Goal: Information Seeking & Learning: Learn about a topic

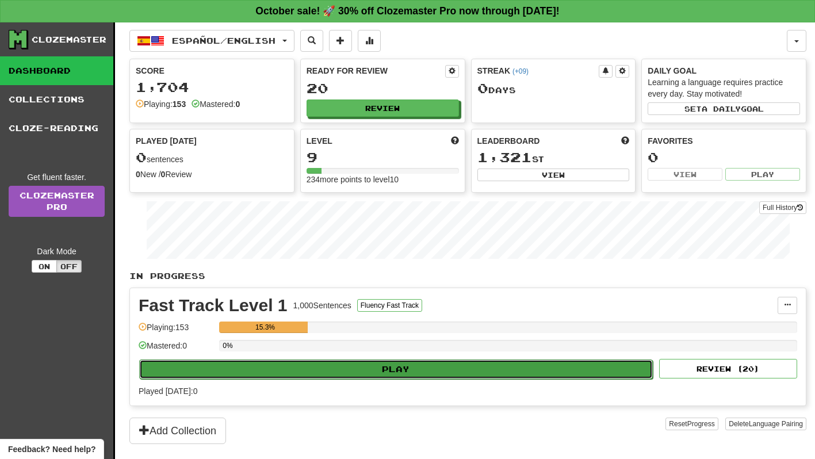
click at [490, 367] on button "Play" at bounding box center [396, 370] width 514 height 20
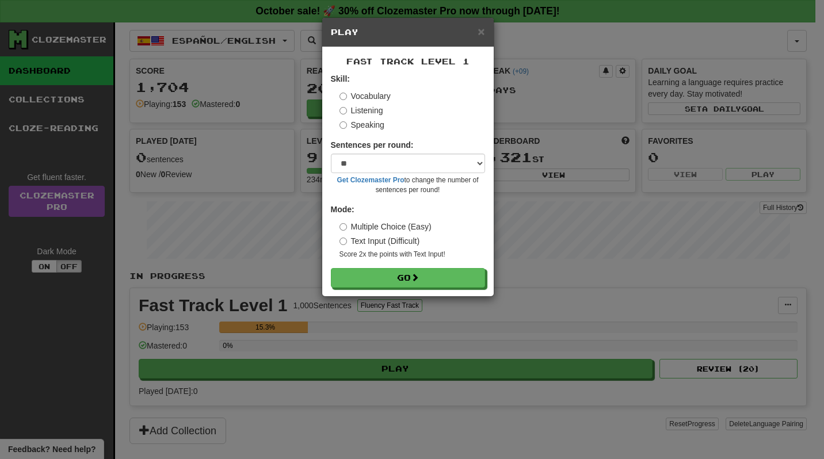
click at [532, 186] on div "× Play Fast Track Level 1 Skill: Vocabulary Listening Speaking Sentences per ro…" at bounding box center [412, 229] width 824 height 459
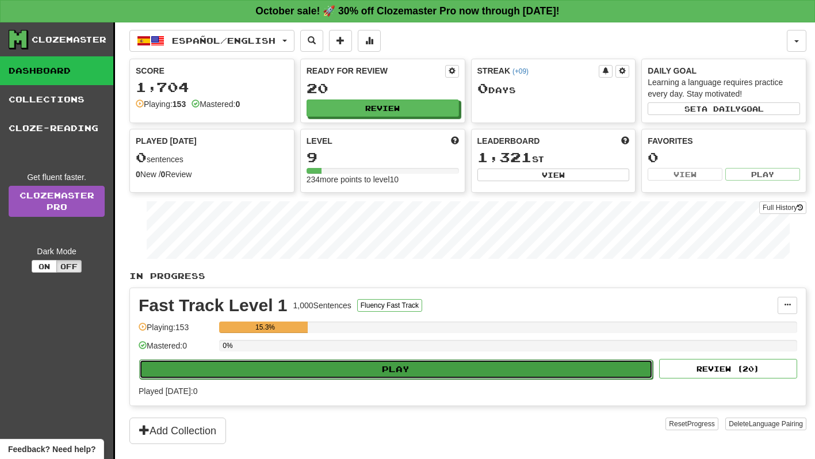
click at [471, 362] on button "Play" at bounding box center [396, 370] width 514 height 20
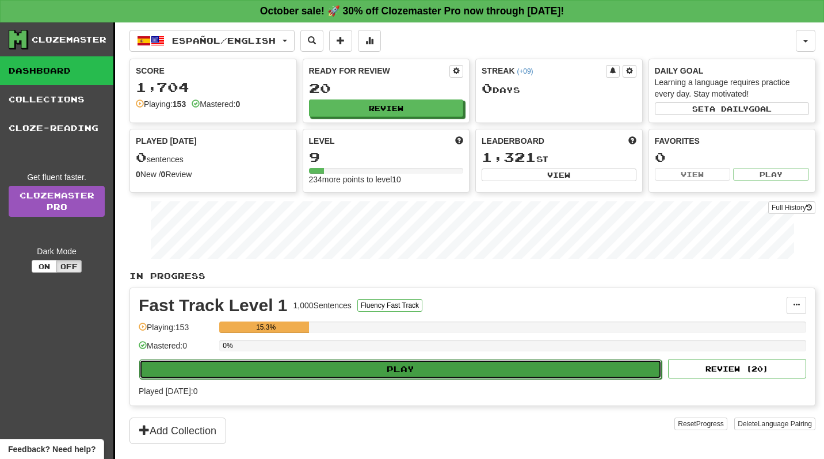
select select "**"
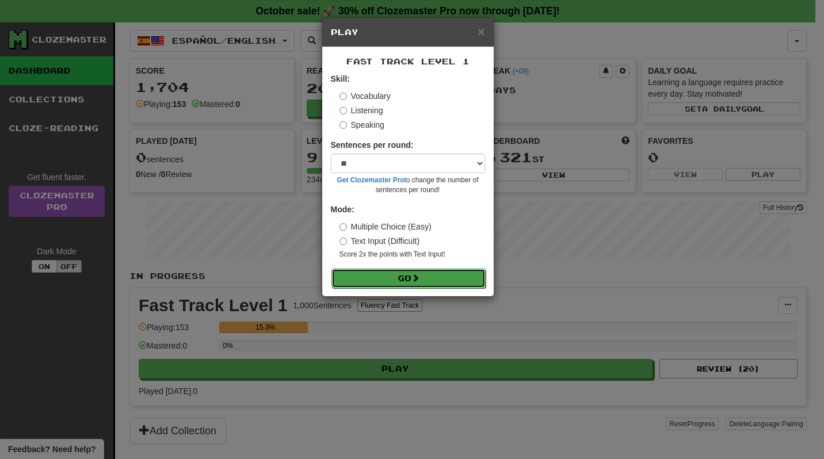
click at [416, 279] on span at bounding box center [415, 278] width 8 height 8
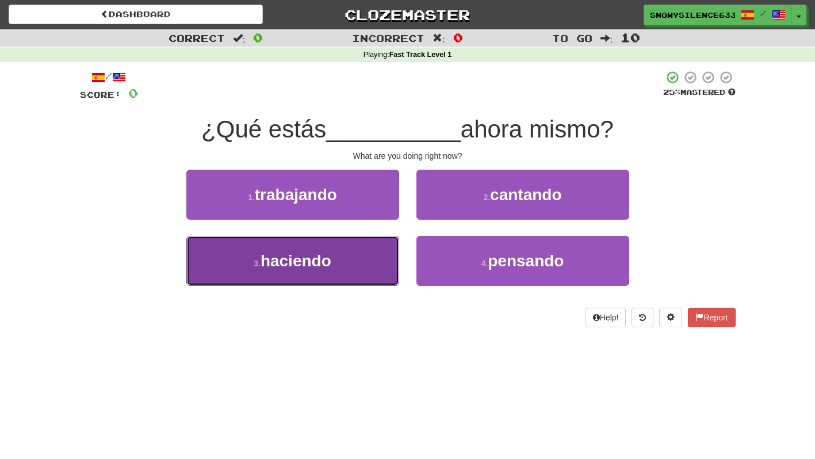
click at [337, 258] on button "3 . haciendo" at bounding box center [292, 261] width 213 height 50
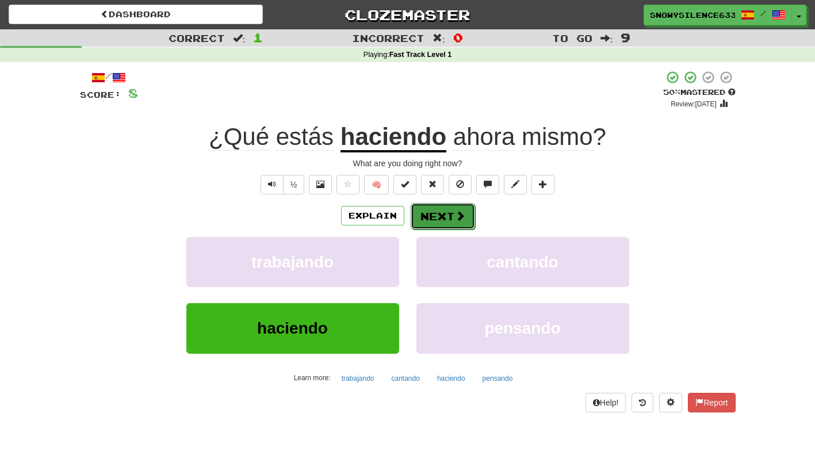
click at [442, 218] on button "Next" at bounding box center [443, 216] width 64 height 26
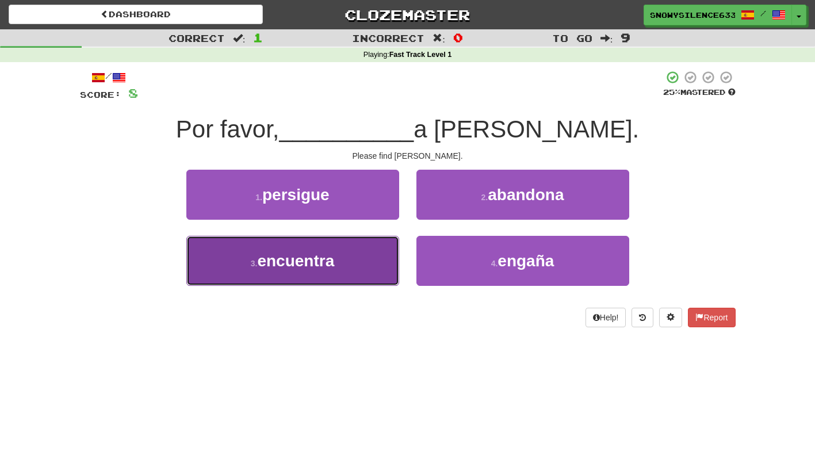
click at [359, 260] on button "3 . encuentra" at bounding box center [292, 261] width 213 height 50
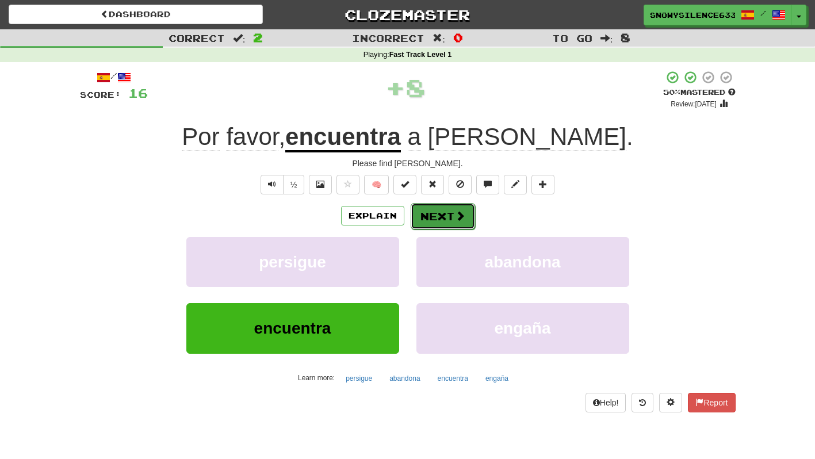
click at [458, 219] on span at bounding box center [460, 216] width 10 height 10
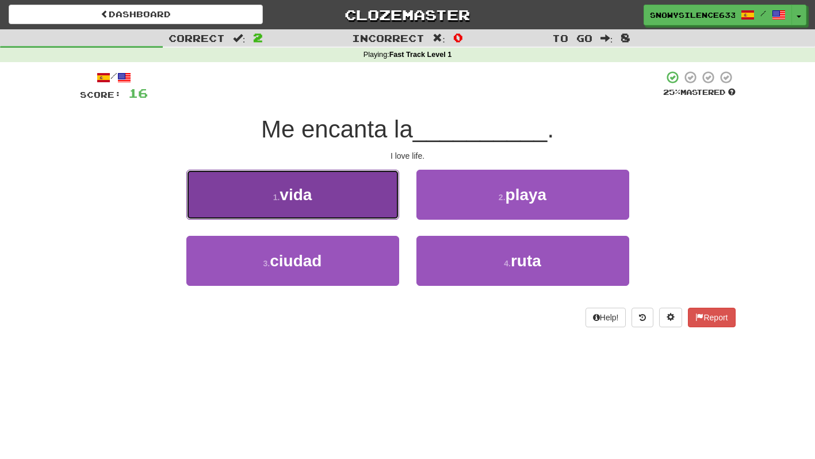
click at [268, 191] on button "1 . vida" at bounding box center [292, 195] width 213 height 50
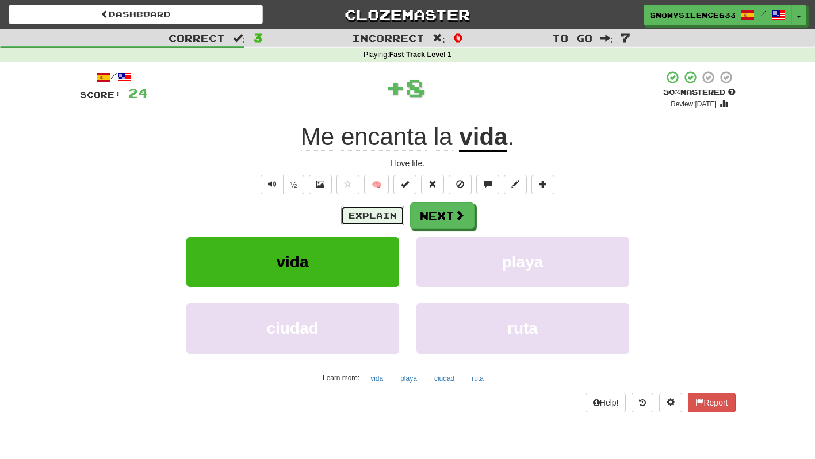
click at [375, 211] on button "Explain" at bounding box center [372, 216] width 63 height 20
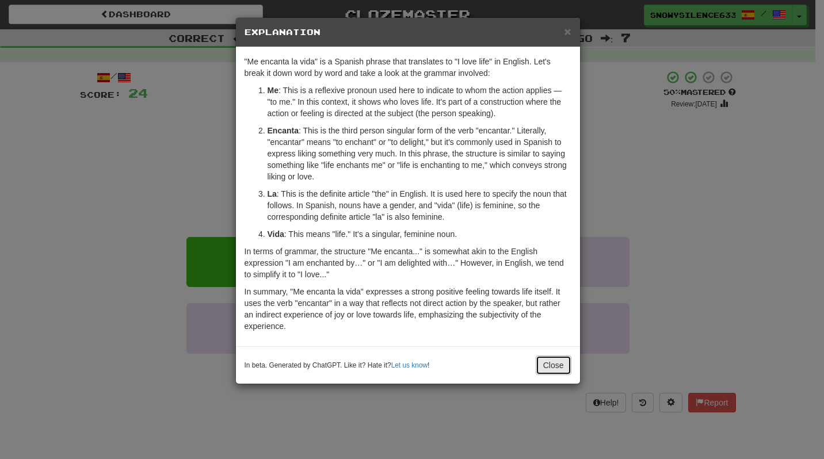
click at [542, 359] on button "Close" at bounding box center [554, 366] width 36 height 20
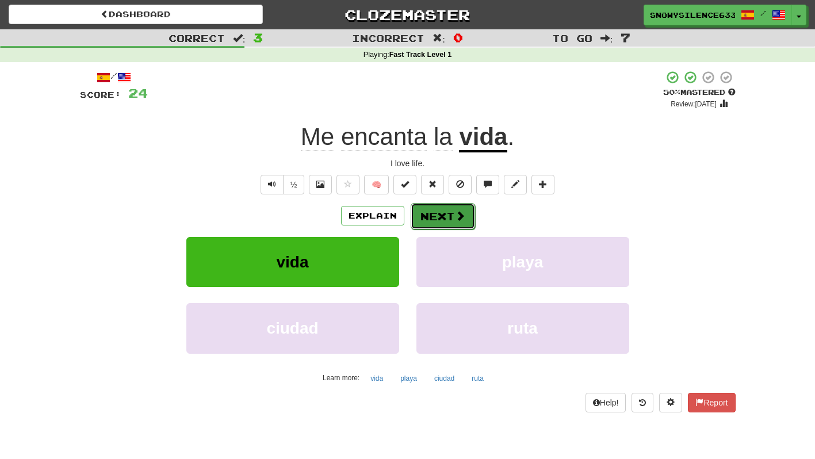
click at [461, 215] on span at bounding box center [460, 216] width 10 height 10
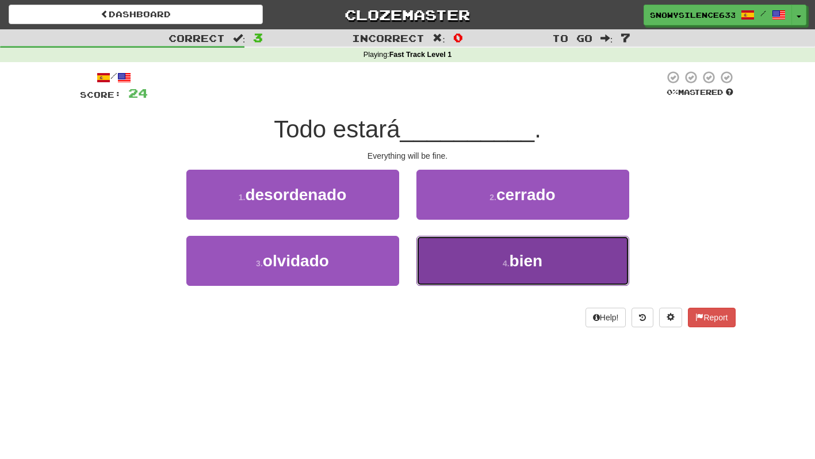
click at [508, 241] on button "4 . bien" at bounding box center [523, 261] width 213 height 50
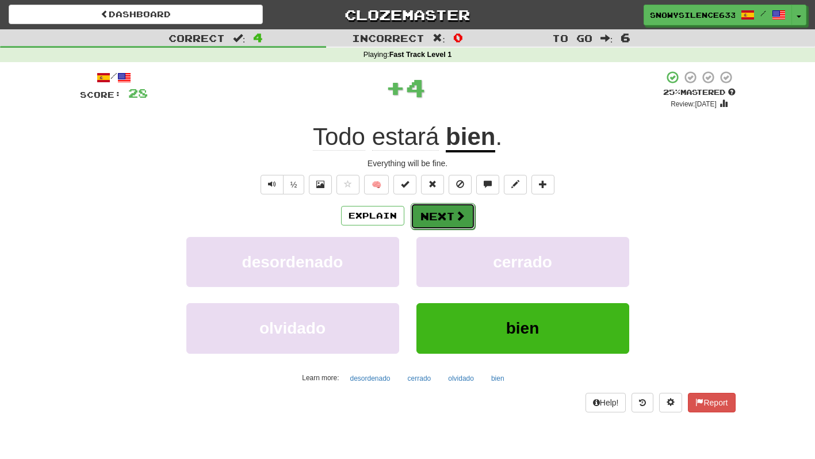
click at [455, 215] on span at bounding box center [460, 216] width 10 height 10
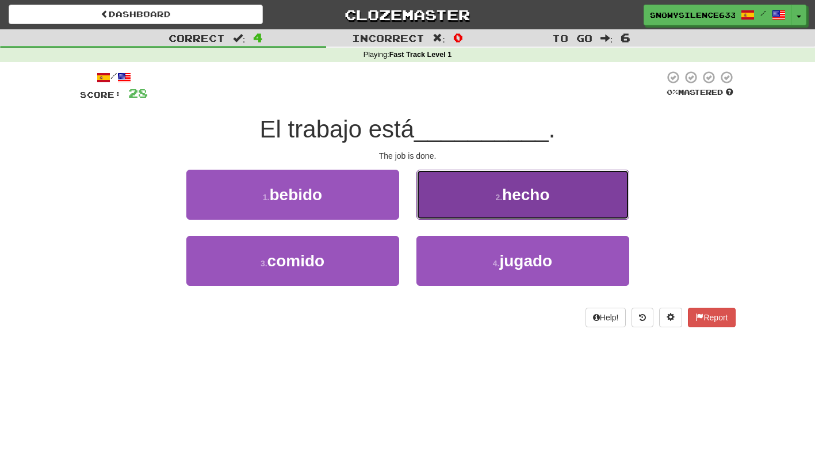
click at [494, 190] on button "2 . hecho" at bounding box center [523, 195] width 213 height 50
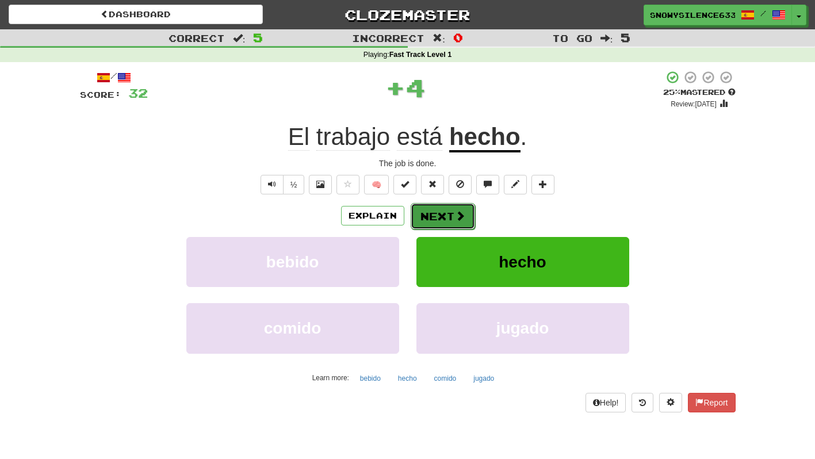
click at [450, 213] on button "Next" at bounding box center [443, 216] width 64 height 26
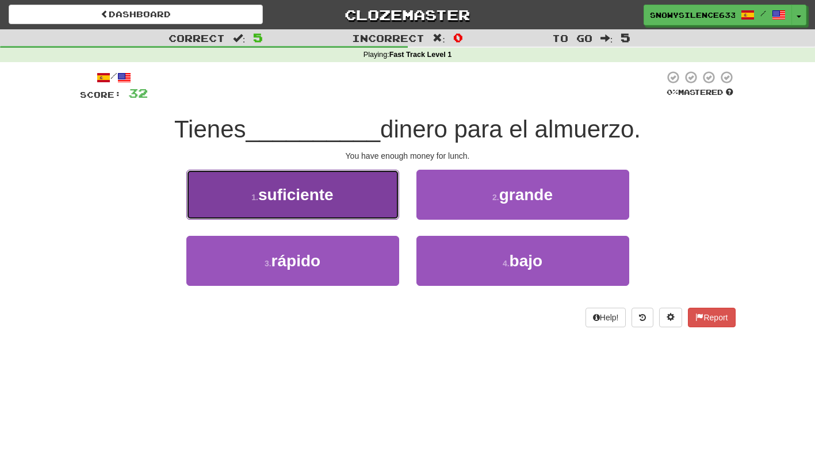
click at [335, 203] on button "1 . suficiente" at bounding box center [292, 195] width 213 height 50
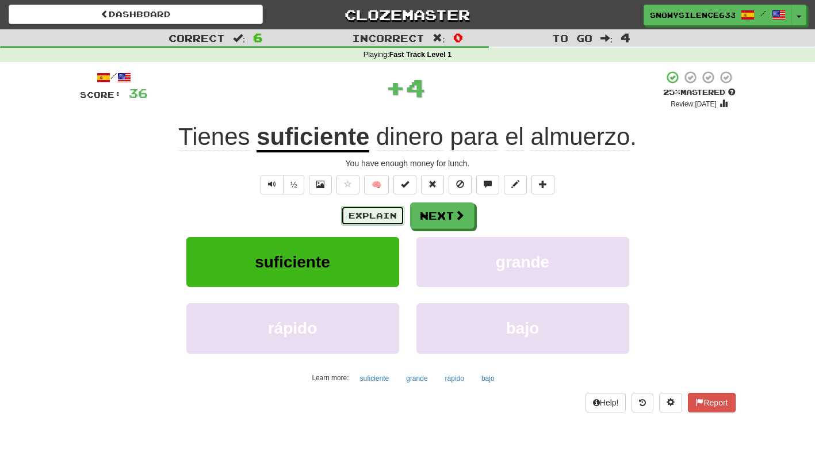
click at [370, 215] on button "Explain" at bounding box center [372, 216] width 63 height 20
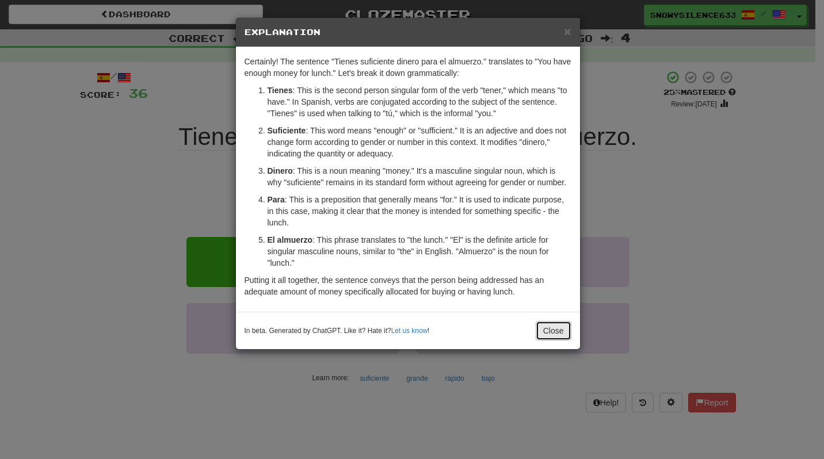
click at [541, 333] on button "Close" at bounding box center [554, 331] width 36 height 20
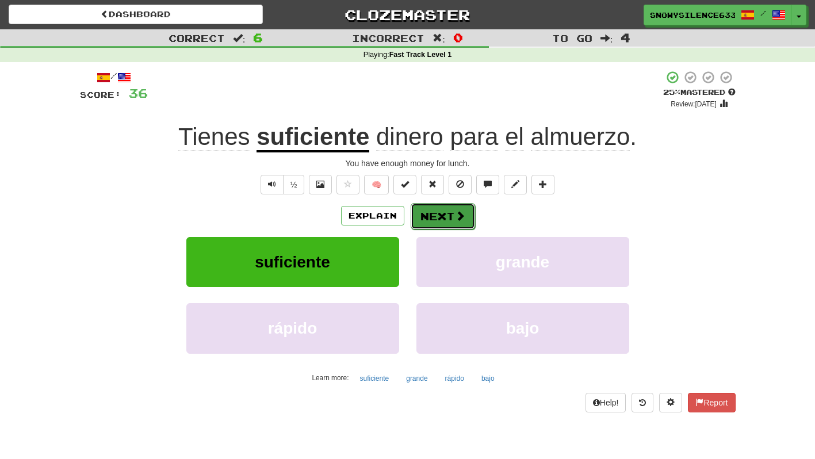
click at [459, 224] on button "Next" at bounding box center [443, 216] width 64 height 26
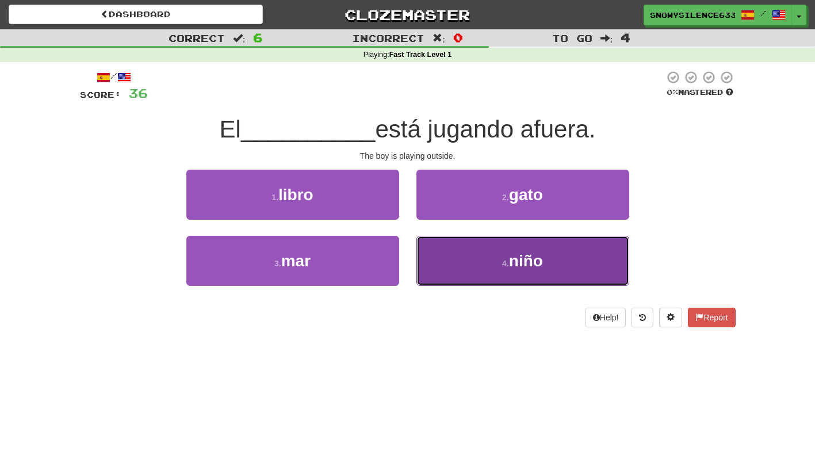
click at [514, 252] on span "niño" at bounding box center [526, 261] width 34 height 18
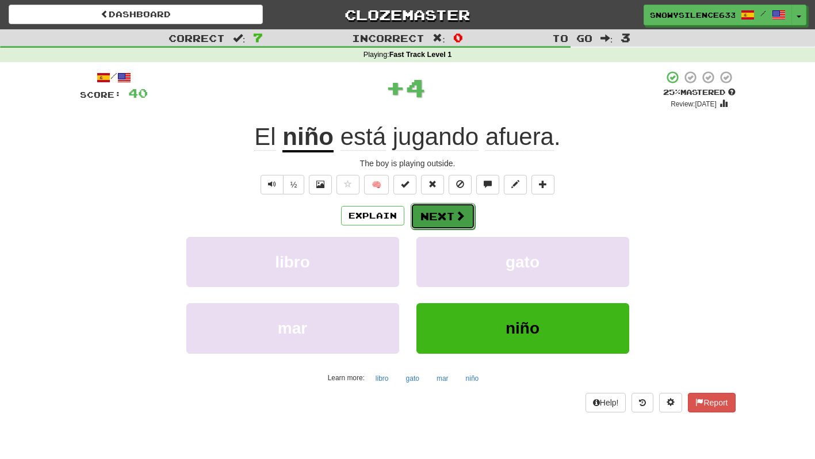
click at [458, 220] on span at bounding box center [460, 216] width 10 height 10
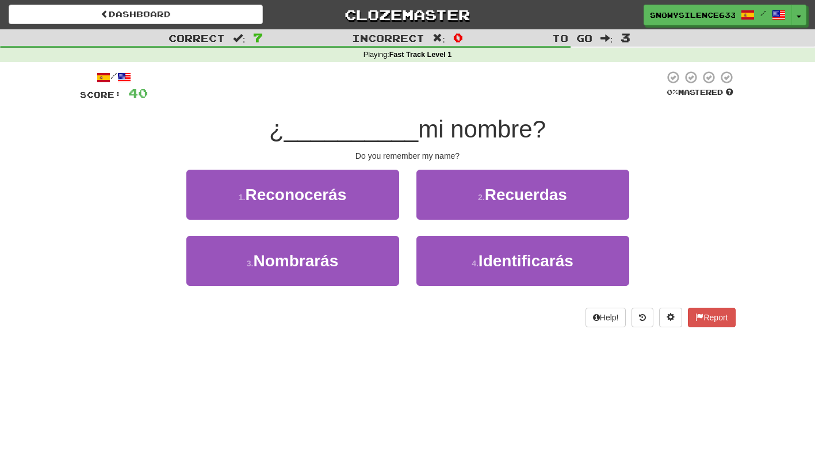
click at [472, 131] on span "mi nombre?" at bounding box center [482, 129] width 128 height 27
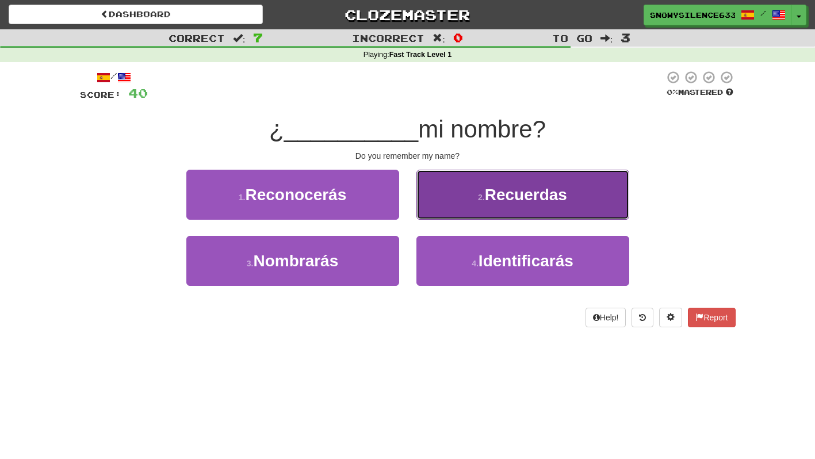
click at [528, 203] on span "Recuerdas" at bounding box center [526, 195] width 82 height 18
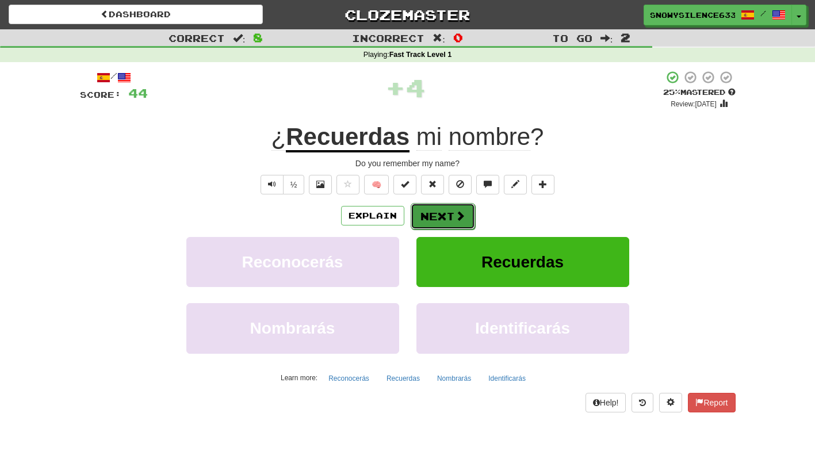
click at [437, 215] on button "Next" at bounding box center [443, 216] width 64 height 26
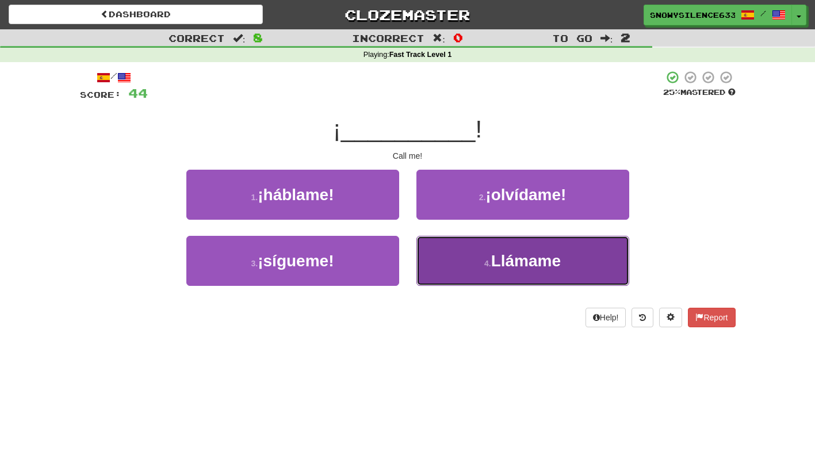
click at [516, 273] on button "4 . Llámame" at bounding box center [523, 261] width 213 height 50
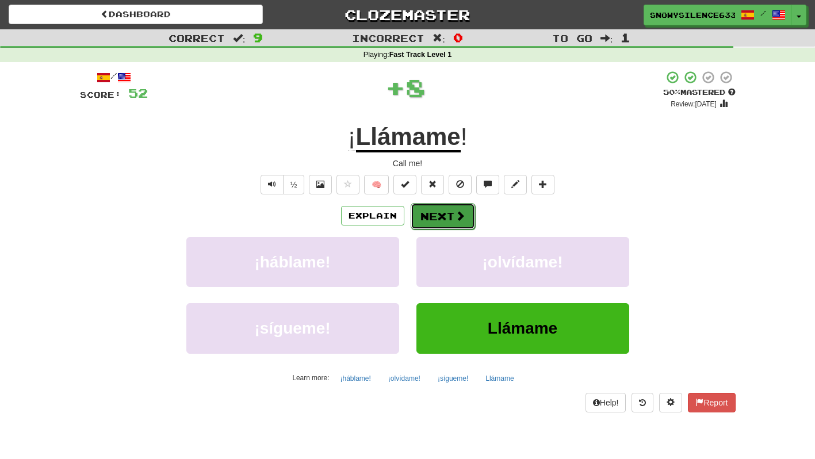
click at [432, 208] on button "Next" at bounding box center [443, 216] width 64 height 26
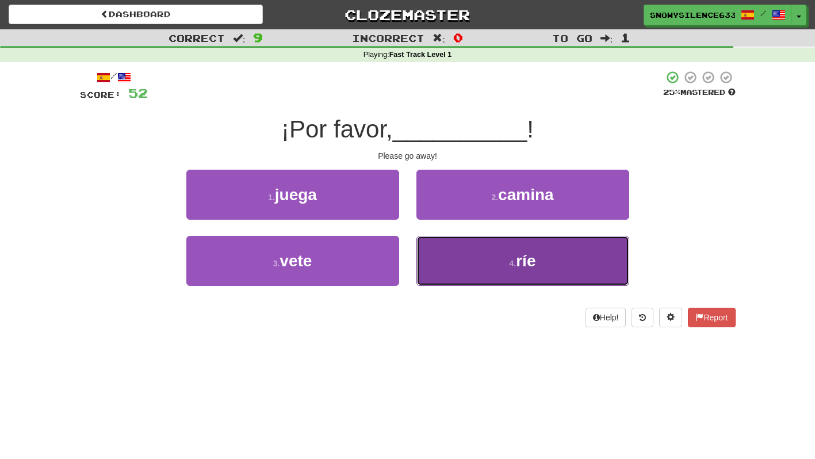
click at [452, 256] on button "4 . [GEOGRAPHIC_DATA]" at bounding box center [523, 261] width 213 height 50
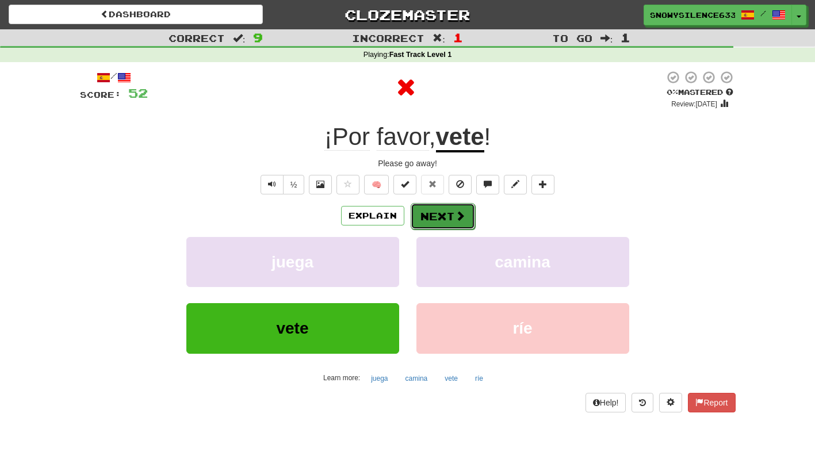
click at [439, 228] on button "Next" at bounding box center [443, 216] width 64 height 26
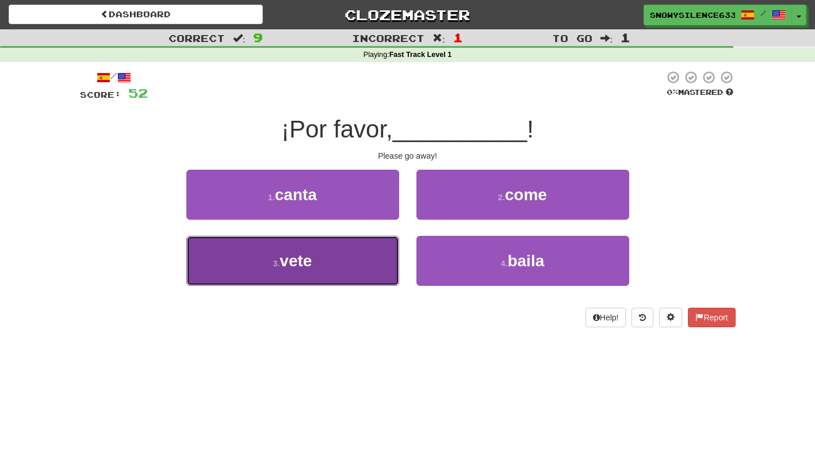
click at [325, 269] on button "3 . vete" at bounding box center [292, 261] width 213 height 50
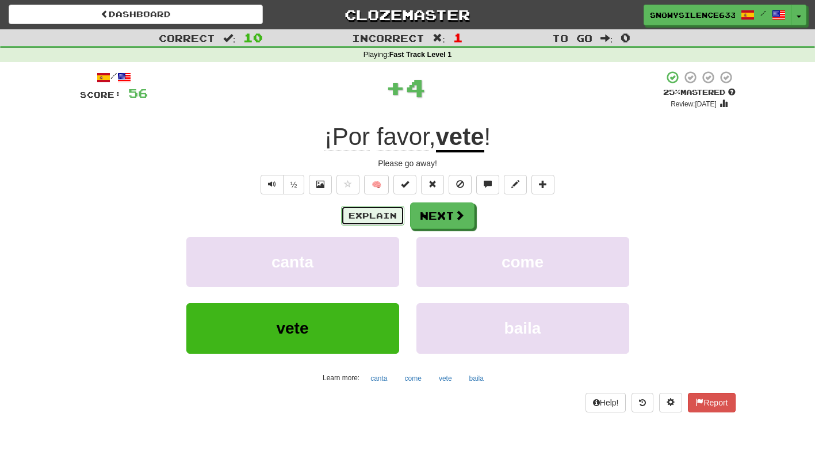
click at [371, 207] on button "Explain" at bounding box center [372, 216] width 63 height 20
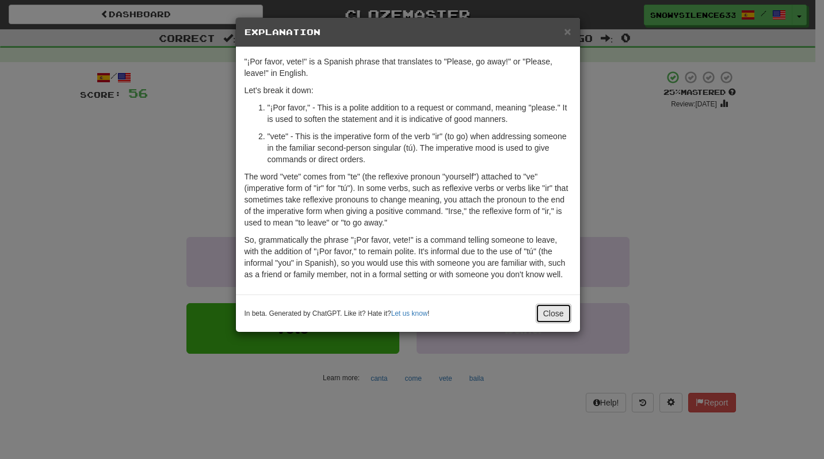
click at [547, 314] on button "Close" at bounding box center [554, 314] width 36 height 20
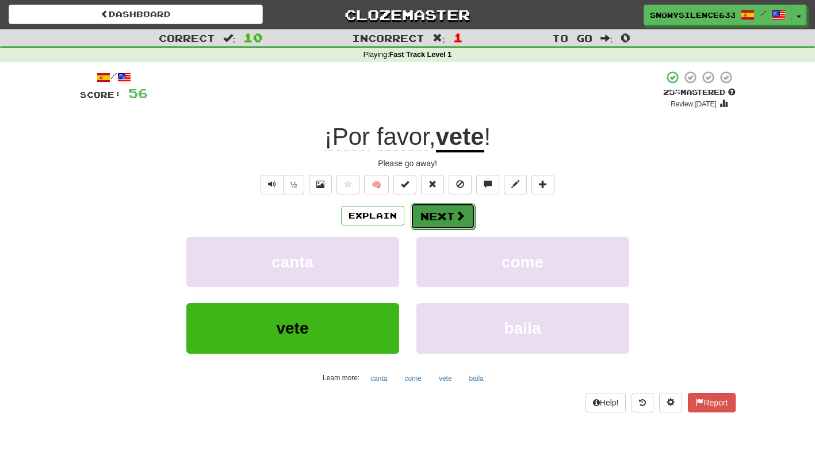
click at [445, 224] on button "Next" at bounding box center [443, 216] width 64 height 26
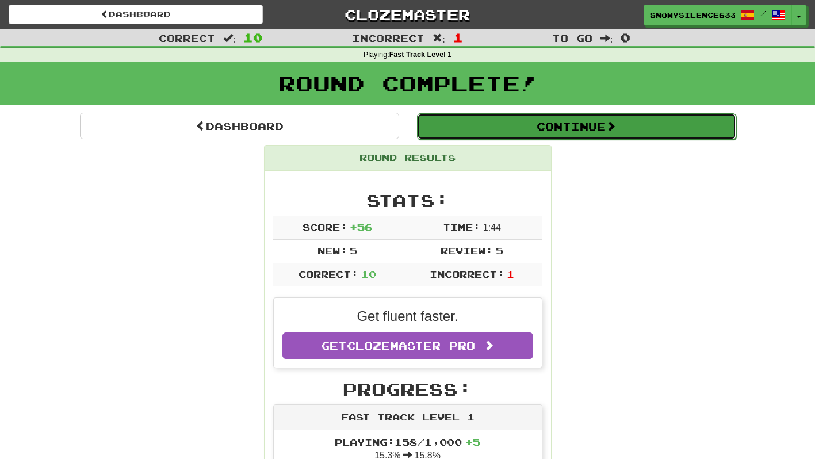
click at [512, 139] on button "Continue" at bounding box center [576, 126] width 319 height 26
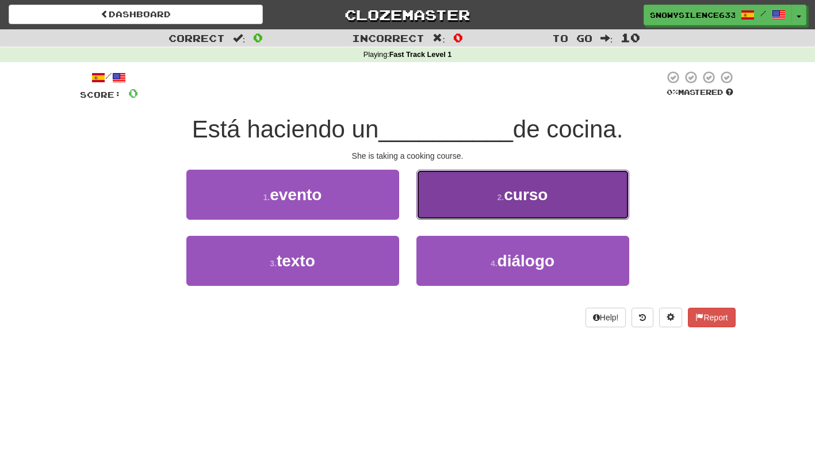
click at [517, 180] on button "2 . curso" at bounding box center [523, 195] width 213 height 50
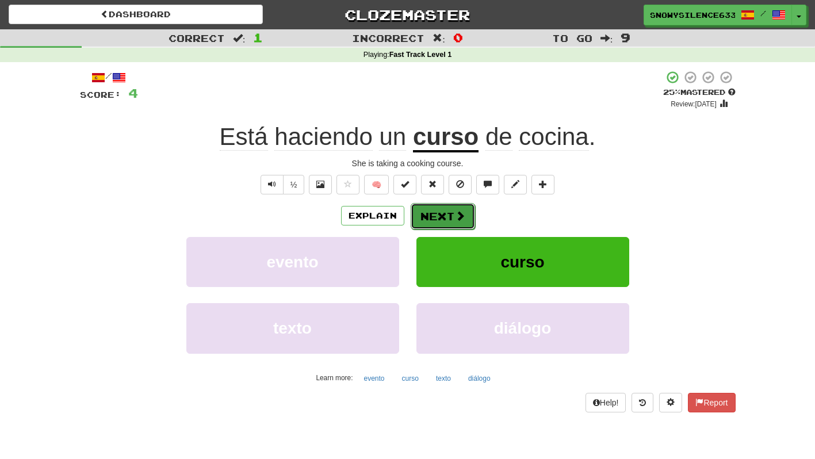
click at [455, 218] on span at bounding box center [460, 216] width 10 height 10
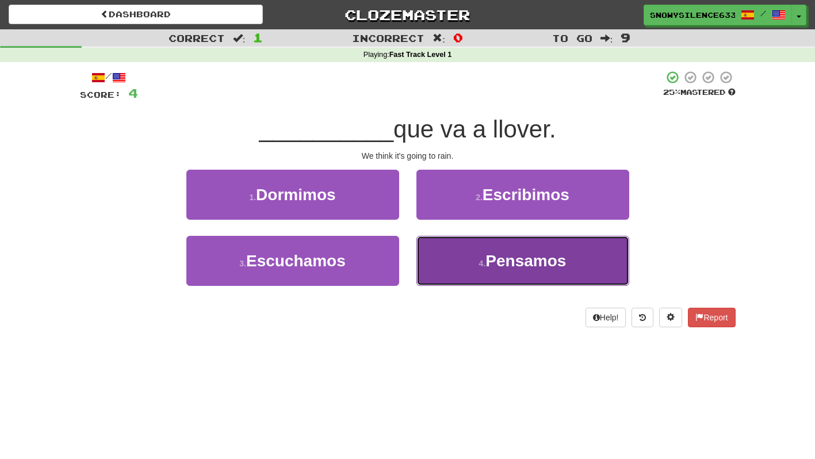
click at [502, 241] on button "4 . Pensamos" at bounding box center [523, 261] width 213 height 50
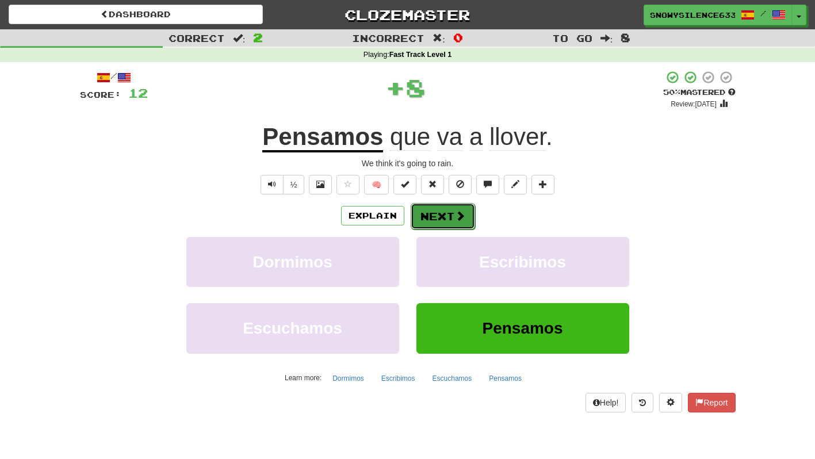
click at [464, 219] on span at bounding box center [460, 216] width 10 height 10
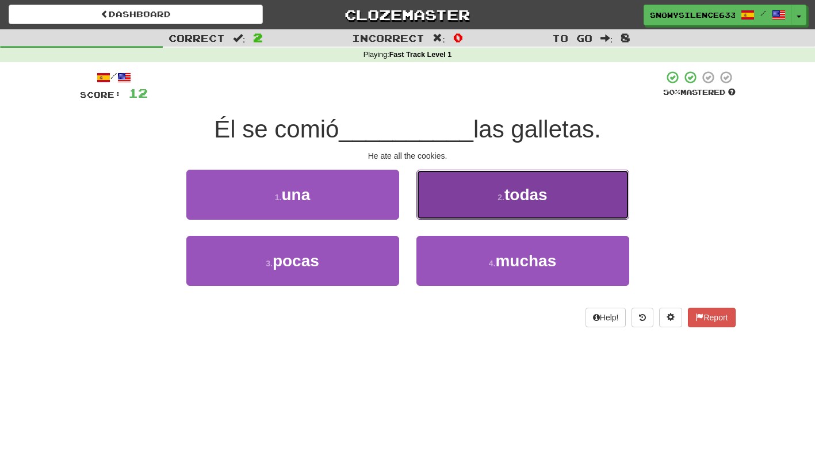
click at [515, 187] on span "todas" at bounding box center [526, 195] width 43 height 18
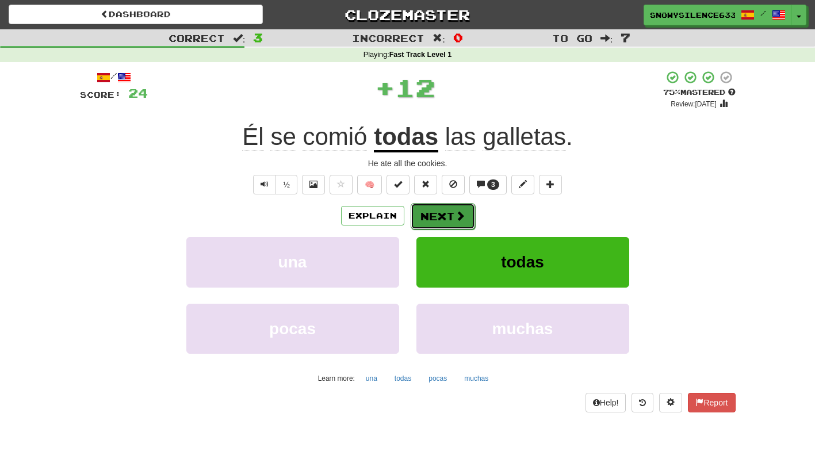
click at [444, 208] on button "Next" at bounding box center [443, 216] width 64 height 26
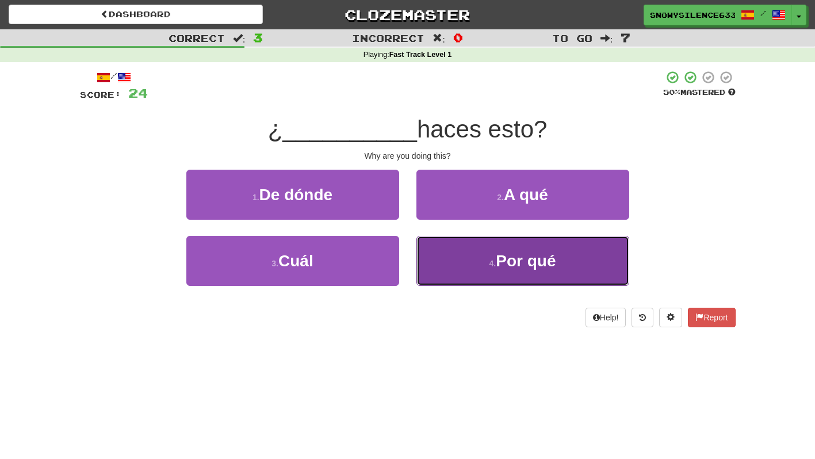
click at [560, 236] on button "4 . Por qué" at bounding box center [523, 261] width 213 height 50
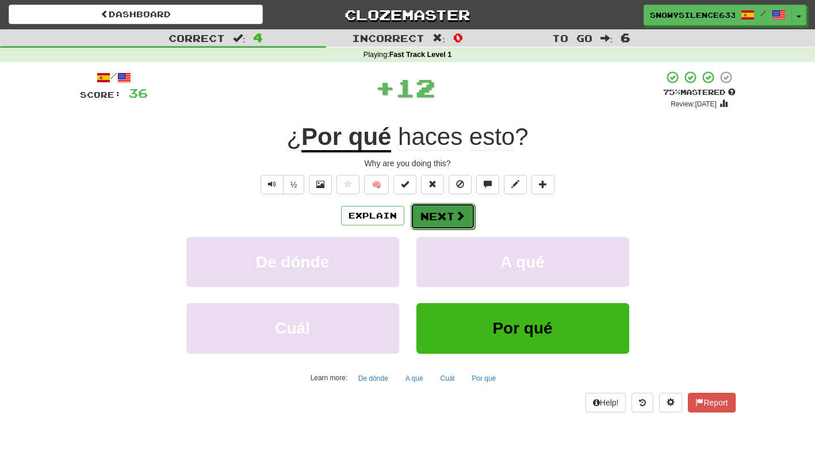
click at [452, 208] on button "Next" at bounding box center [443, 216] width 64 height 26
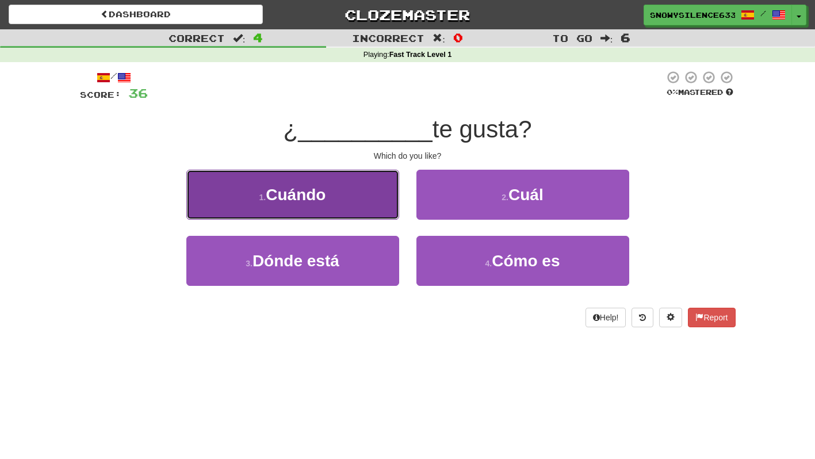
click at [364, 190] on button "1 . Cuándo" at bounding box center [292, 195] width 213 height 50
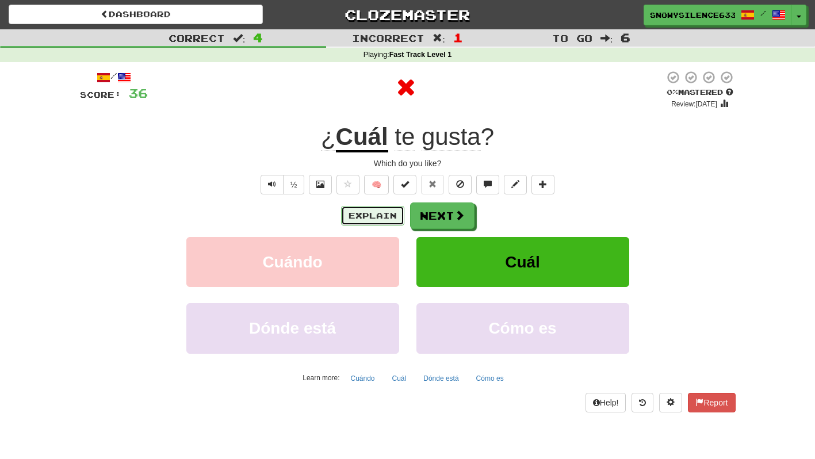
click at [395, 218] on button "Explain" at bounding box center [372, 216] width 63 height 20
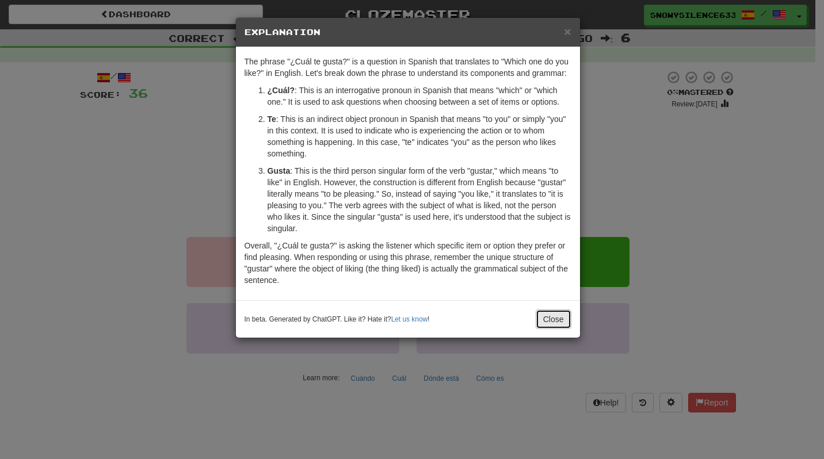
click at [560, 319] on button "Close" at bounding box center [554, 320] width 36 height 20
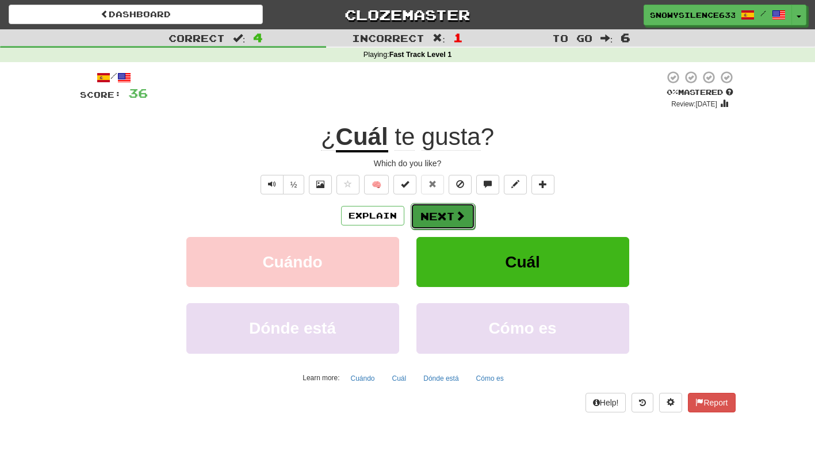
click at [446, 218] on button "Next" at bounding box center [443, 216] width 64 height 26
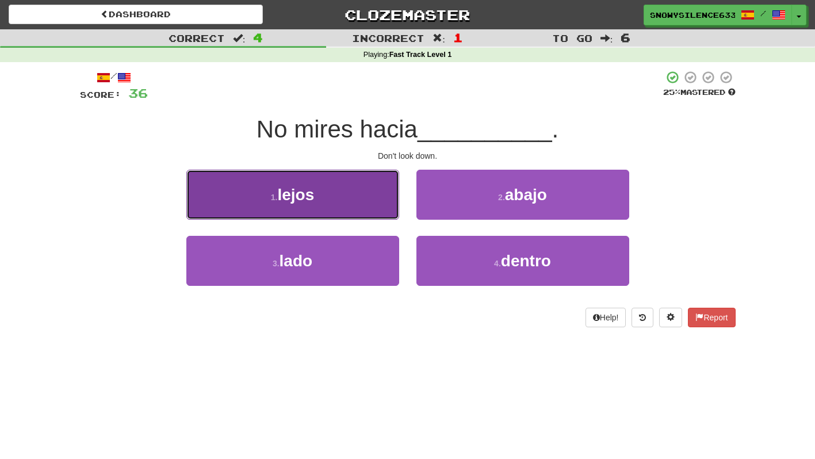
click at [361, 177] on button "1 . lejos" at bounding box center [292, 195] width 213 height 50
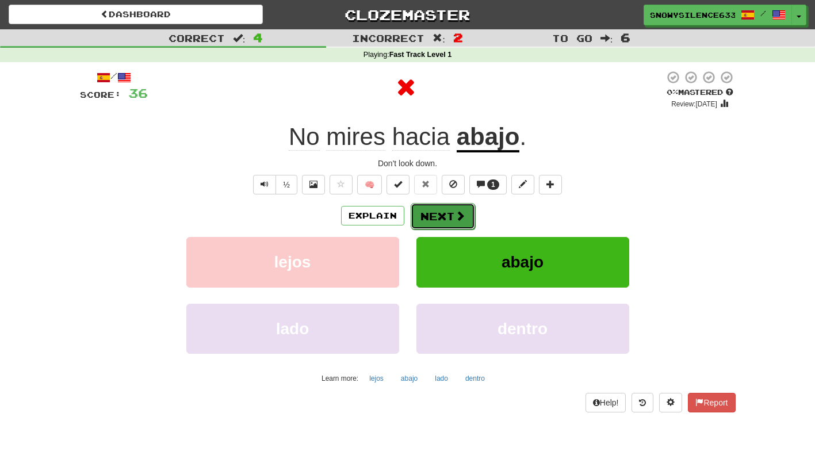
click at [455, 217] on span at bounding box center [460, 216] width 10 height 10
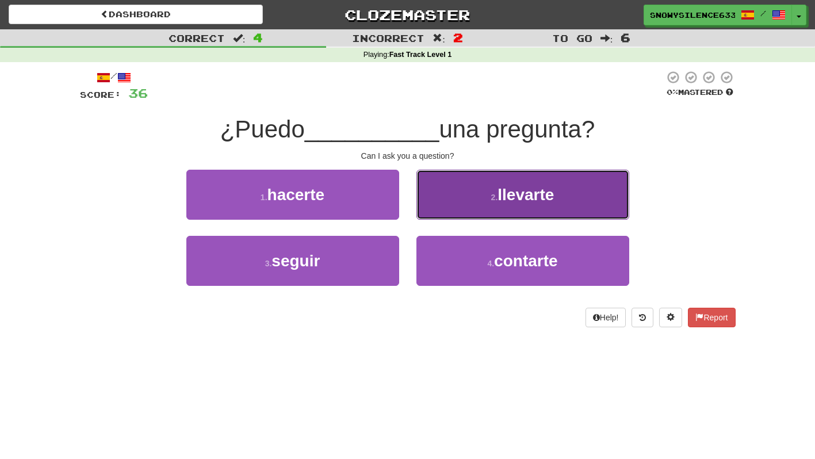
click at [469, 179] on button "2 . llevarte" at bounding box center [523, 195] width 213 height 50
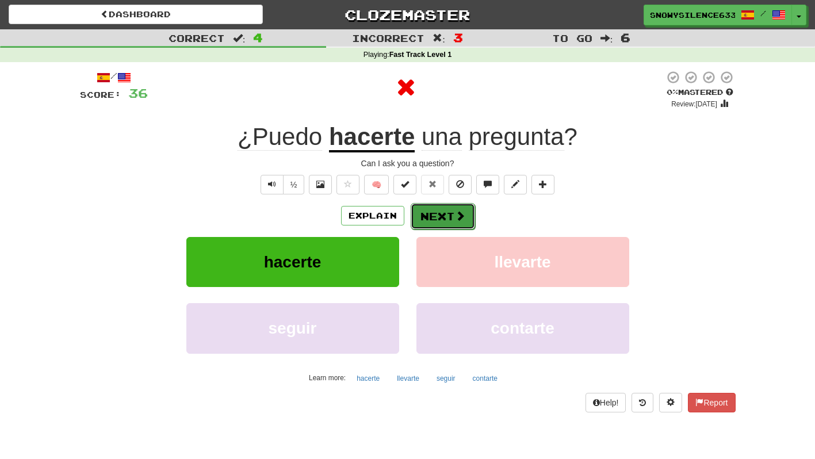
click at [455, 216] on span at bounding box center [460, 216] width 10 height 10
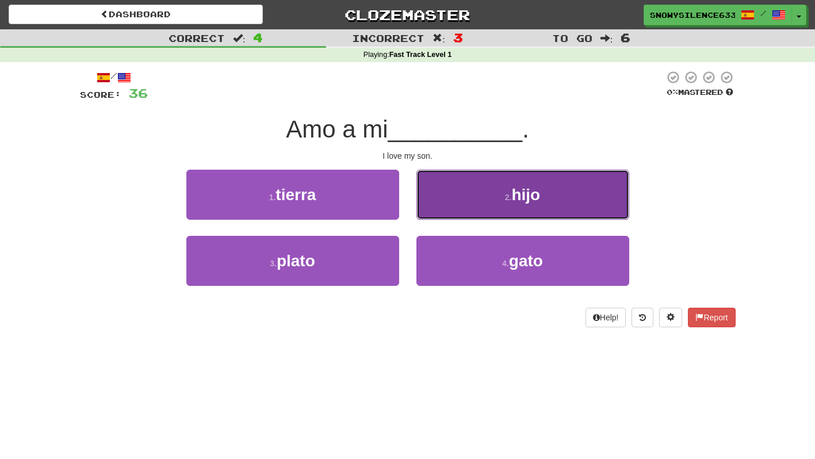
click at [508, 197] on small "2 ." at bounding box center [508, 197] width 7 height 9
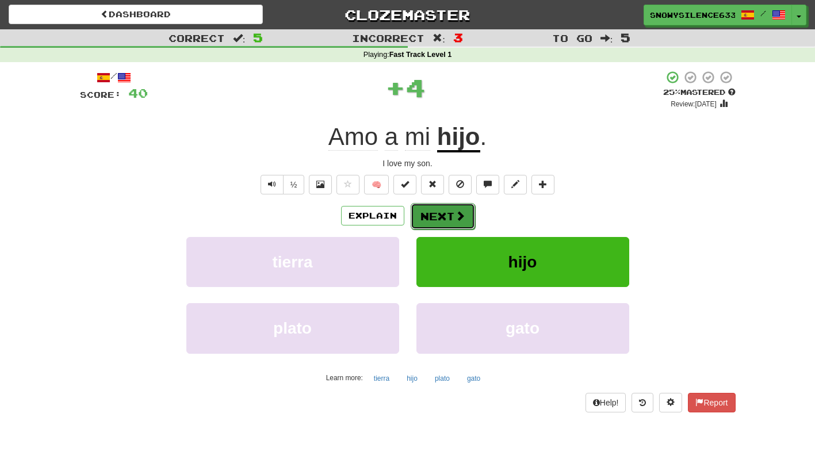
click at [448, 216] on button "Next" at bounding box center [443, 216] width 64 height 26
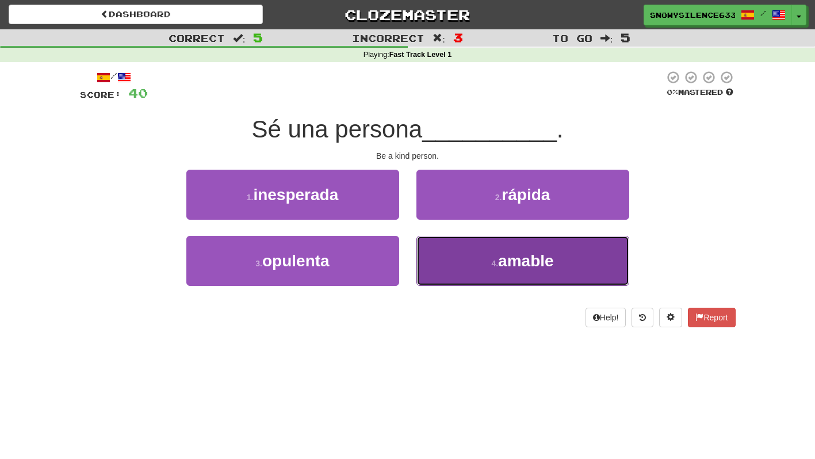
click at [532, 268] on span "amable" at bounding box center [526, 261] width 56 height 18
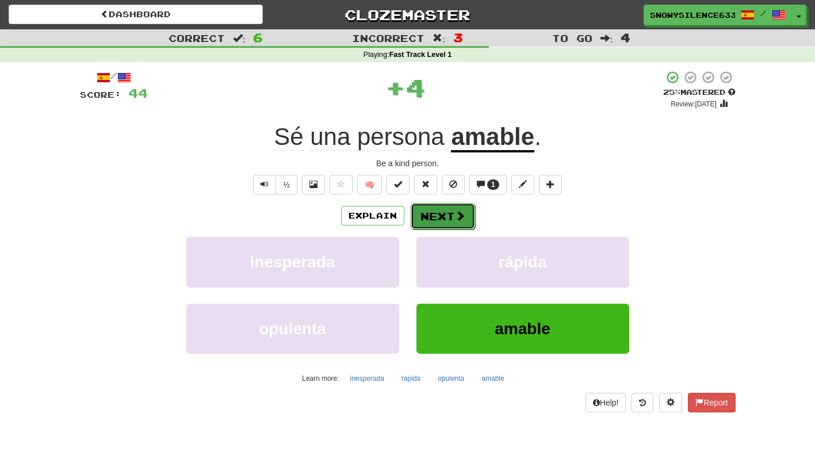
click at [471, 224] on button "Next" at bounding box center [443, 216] width 64 height 26
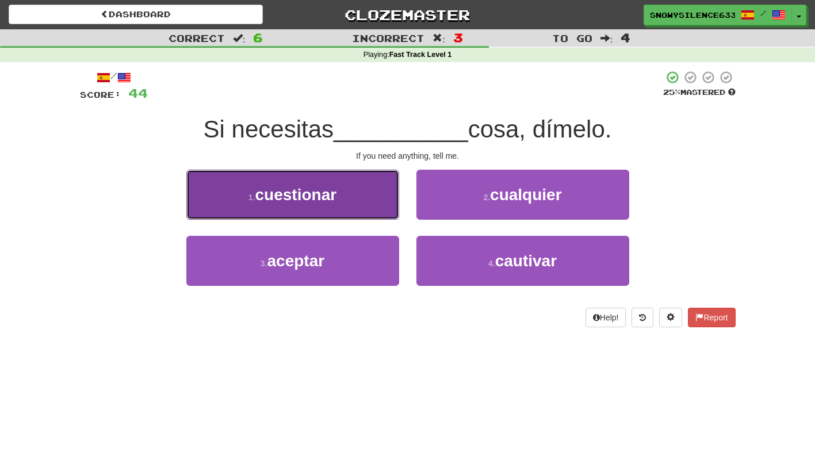
click at [368, 180] on button "1 . cuestionar" at bounding box center [292, 195] width 213 height 50
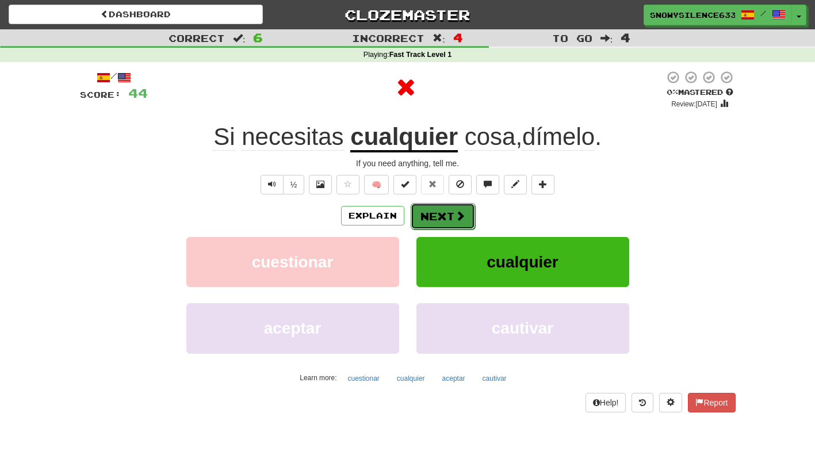
click at [459, 213] on span at bounding box center [460, 216] width 10 height 10
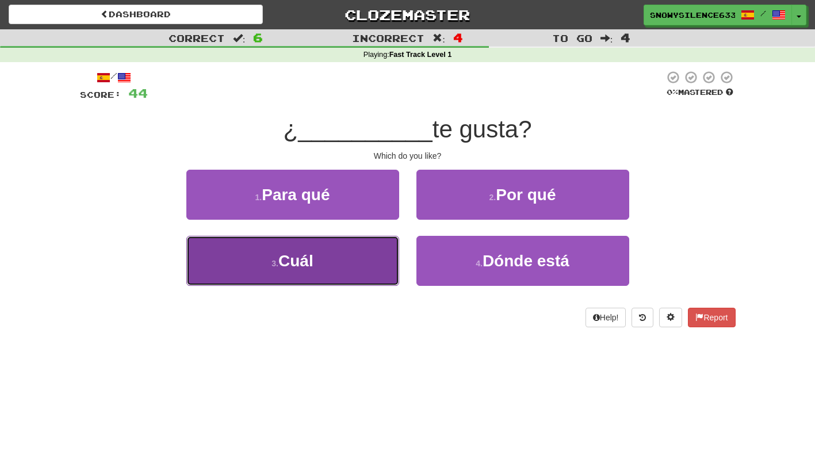
click at [333, 271] on button "3 . Cuál" at bounding box center [292, 261] width 213 height 50
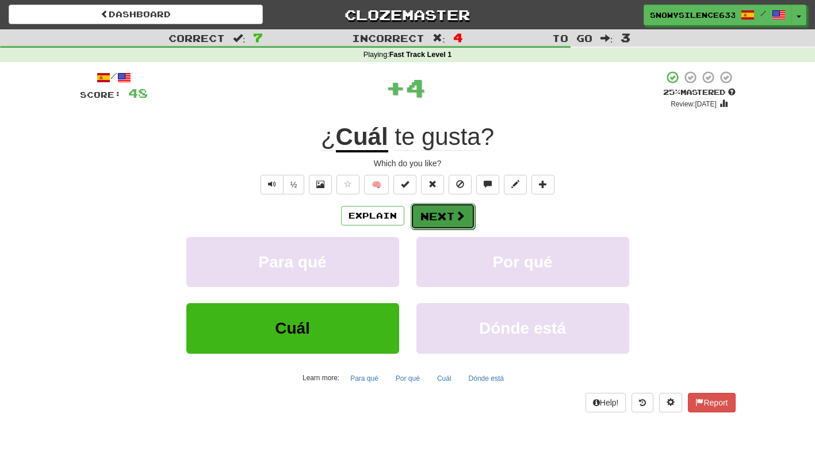
click at [421, 219] on button "Next" at bounding box center [443, 216] width 64 height 26
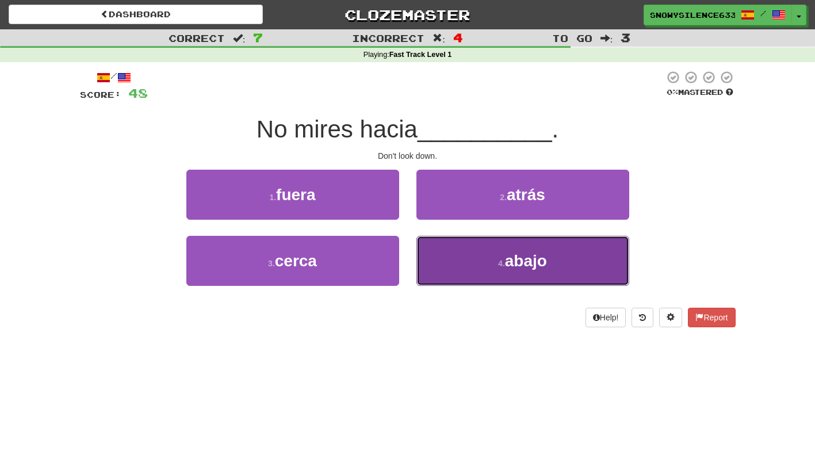
click at [474, 265] on button "4 . abajo" at bounding box center [523, 261] width 213 height 50
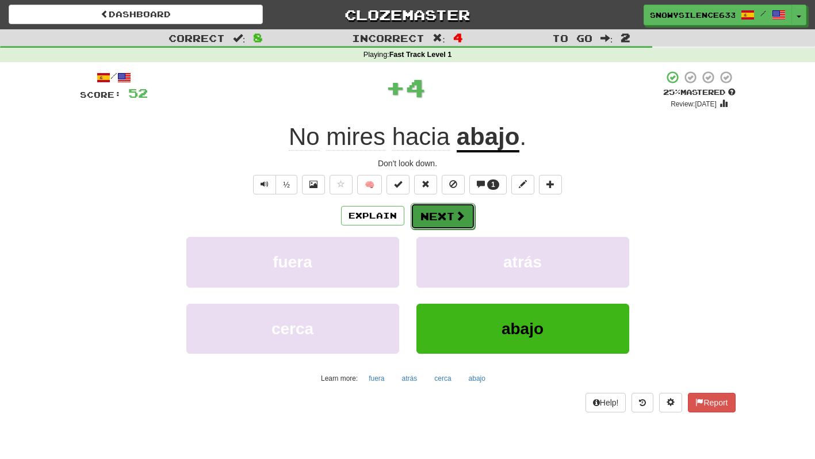
click at [448, 211] on button "Next" at bounding box center [443, 216] width 64 height 26
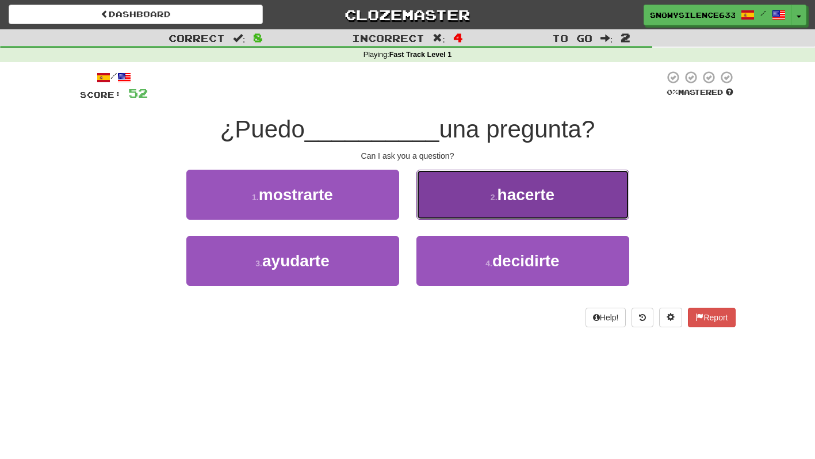
click at [468, 204] on button "2 . hacerte" at bounding box center [523, 195] width 213 height 50
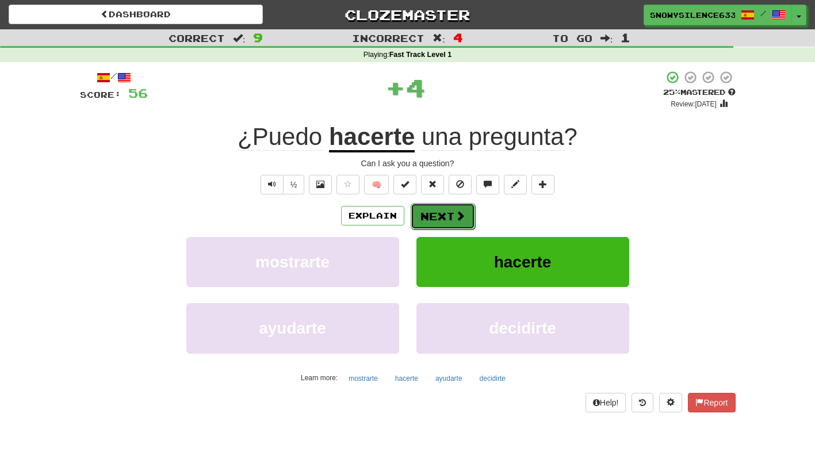
click at [455, 216] on span at bounding box center [460, 216] width 10 height 10
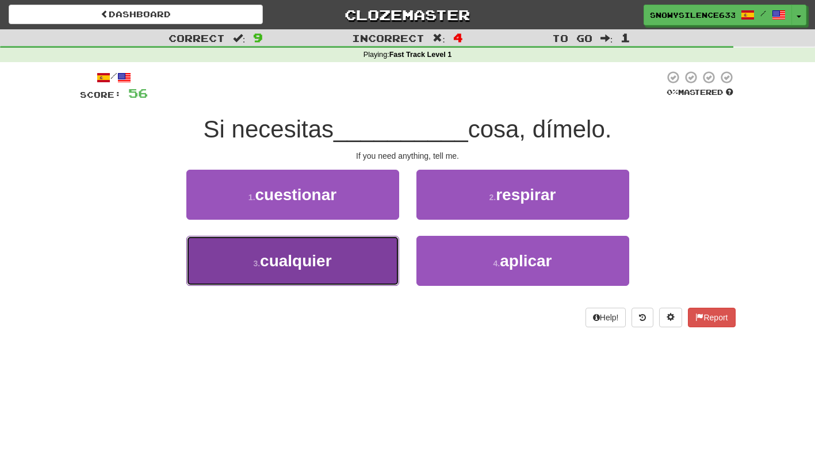
click at [373, 241] on button "3 . cualquier" at bounding box center [292, 261] width 213 height 50
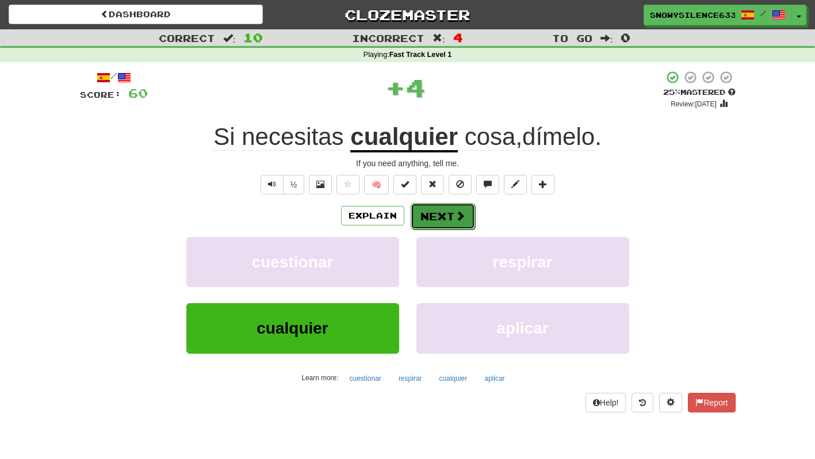
click at [450, 212] on button "Next" at bounding box center [443, 216] width 64 height 26
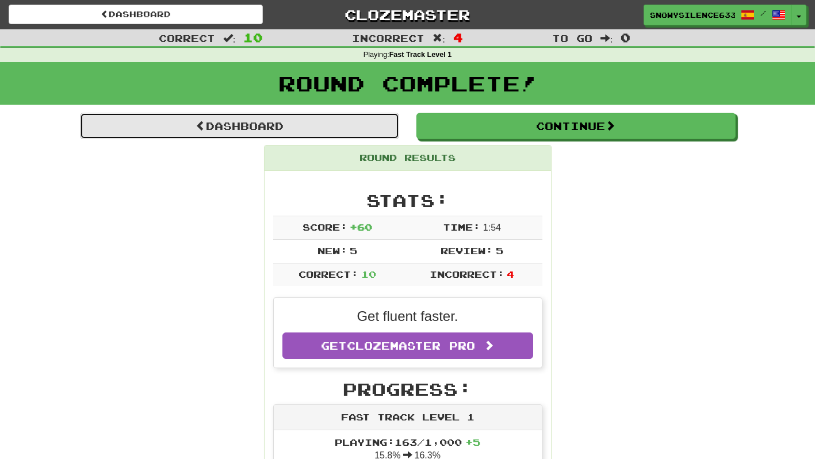
click at [367, 138] on link "Dashboard" at bounding box center [239, 126] width 319 height 26
